Goal: Information Seeking & Learning: Understand process/instructions

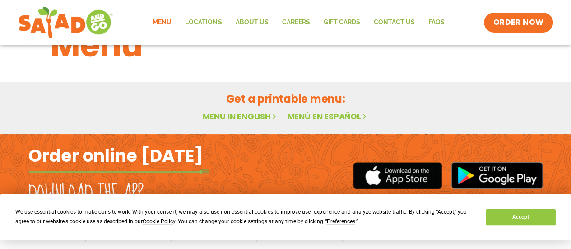
scroll to position [65, 0]
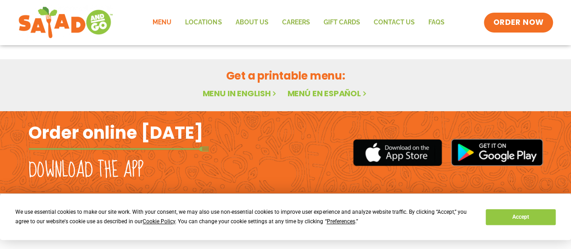
click at [228, 92] on link "Menu in English" at bounding box center [240, 93] width 76 height 11
click at [524, 217] on button "Accept" at bounding box center [521, 217] width 70 height 16
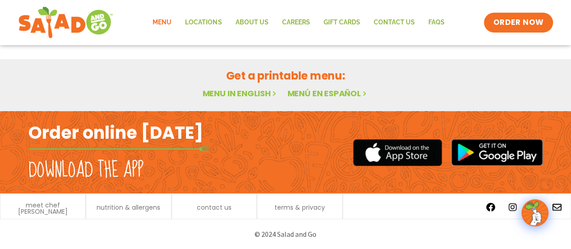
click at [239, 89] on link "Menu in English" at bounding box center [240, 93] width 76 height 11
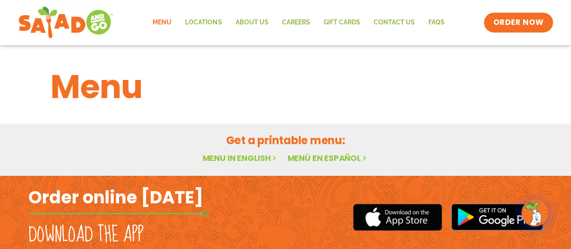
scroll to position [65, 0]
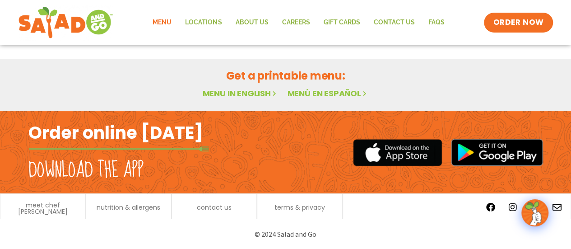
click at [243, 93] on link "Menu in English" at bounding box center [240, 93] width 76 height 11
